Goal: Communication & Community: Answer question/provide support

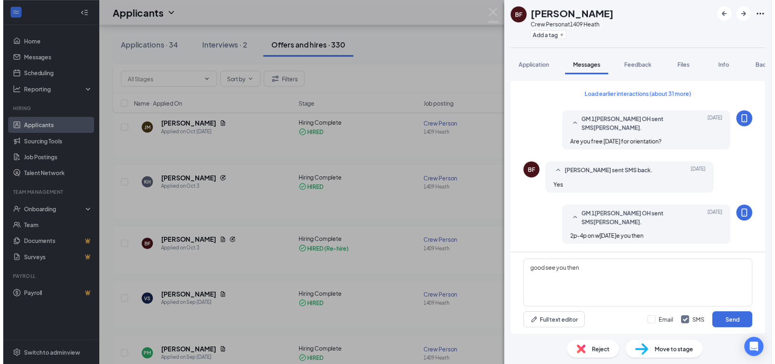
scroll to position [341, 0]
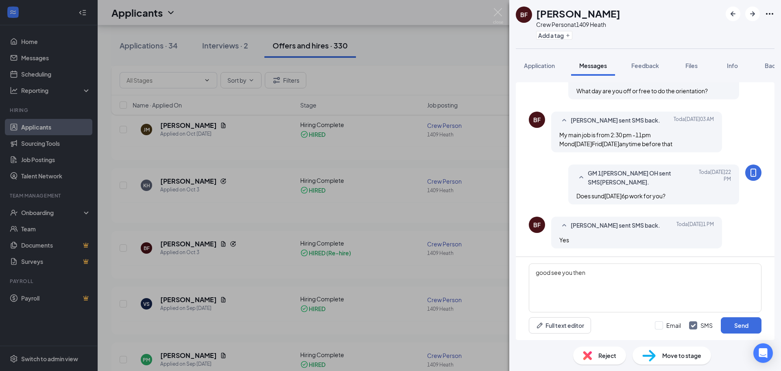
type textarea "good see you then"
drag, startPoint x: 438, startPoint y: 65, endPoint x: 455, endPoint y: 245, distance: 180.6
click at [438, 65] on div "[PERSON_NAME] Crew Person at 1409 Heath Add a tag Application Messages Feedback…" at bounding box center [390, 185] width 781 height 371
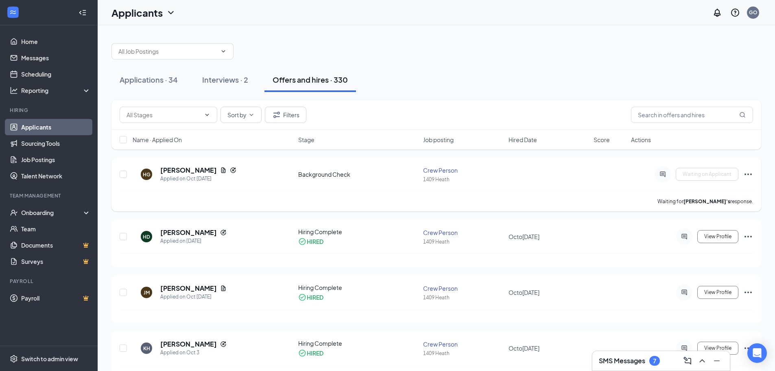
click at [667, 178] on div at bounding box center [663, 174] width 16 height 16
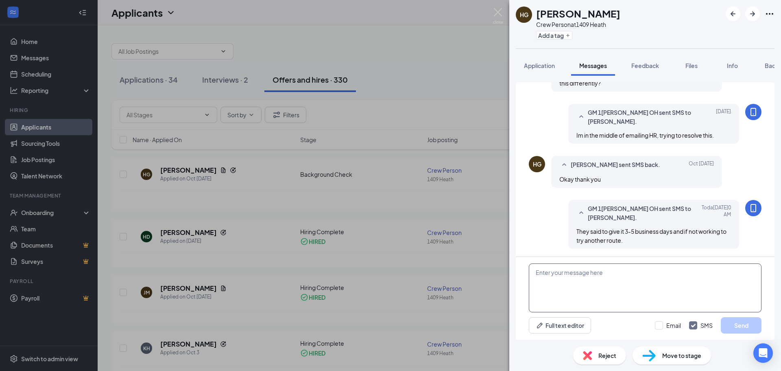
scroll to position [572, 0]
click at [565, 295] on textarea at bounding box center [645, 287] width 233 height 49
type textarea "HR just sent you a background check that doesnt need your SSN see if that works."
click at [735, 323] on button "Send" at bounding box center [741, 325] width 41 height 16
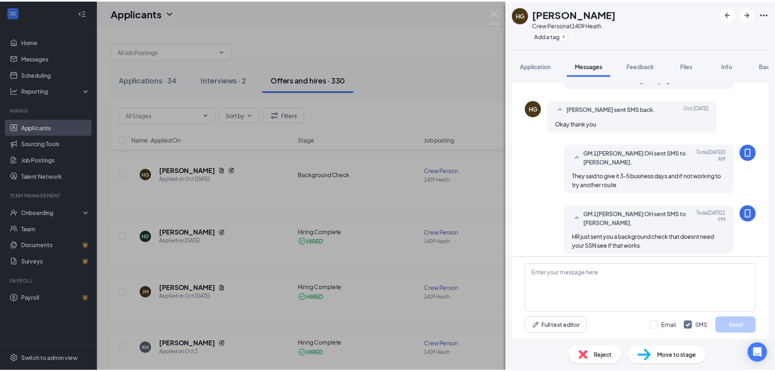
scroll to position [633, 0]
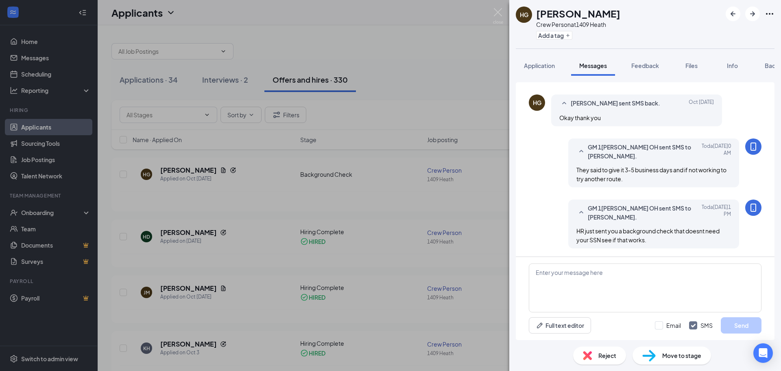
click at [441, 36] on div "HG [PERSON_NAME] Crew Person at 1409 Heath Add a tag Application Messages Feedb…" at bounding box center [390, 185] width 781 height 371
